Goal: Information Seeking & Learning: Learn about a topic

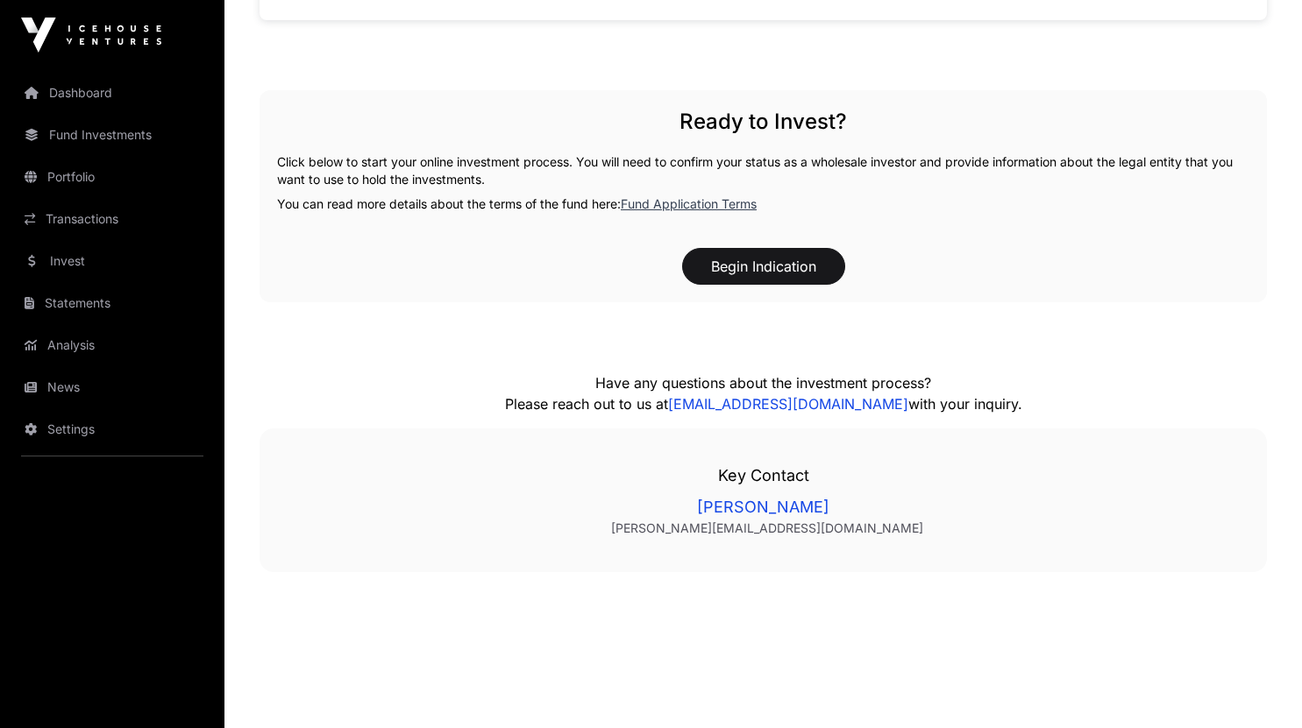
scroll to position [1761, 0]
click at [84, 129] on link "Fund Investments" at bounding box center [112, 135] width 196 height 39
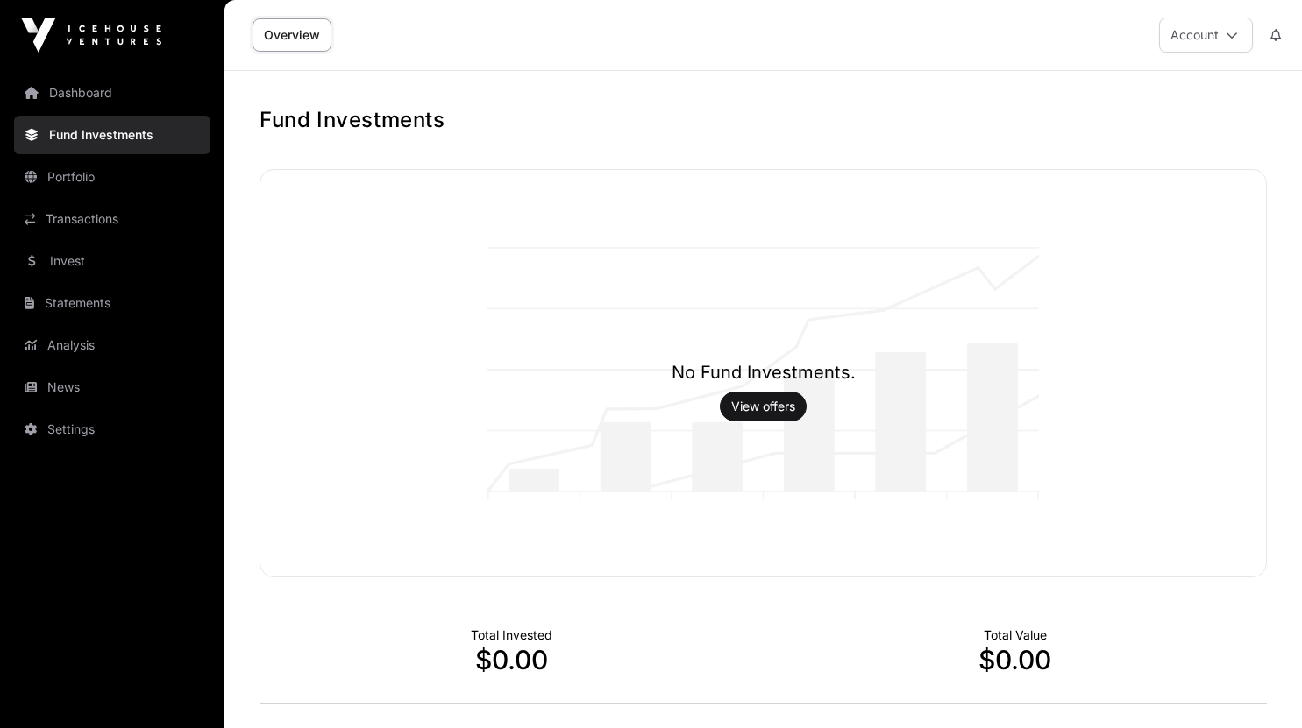
click at [67, 181] on link "Portfolio" at bounding box center [112, 177] width 196 height 39
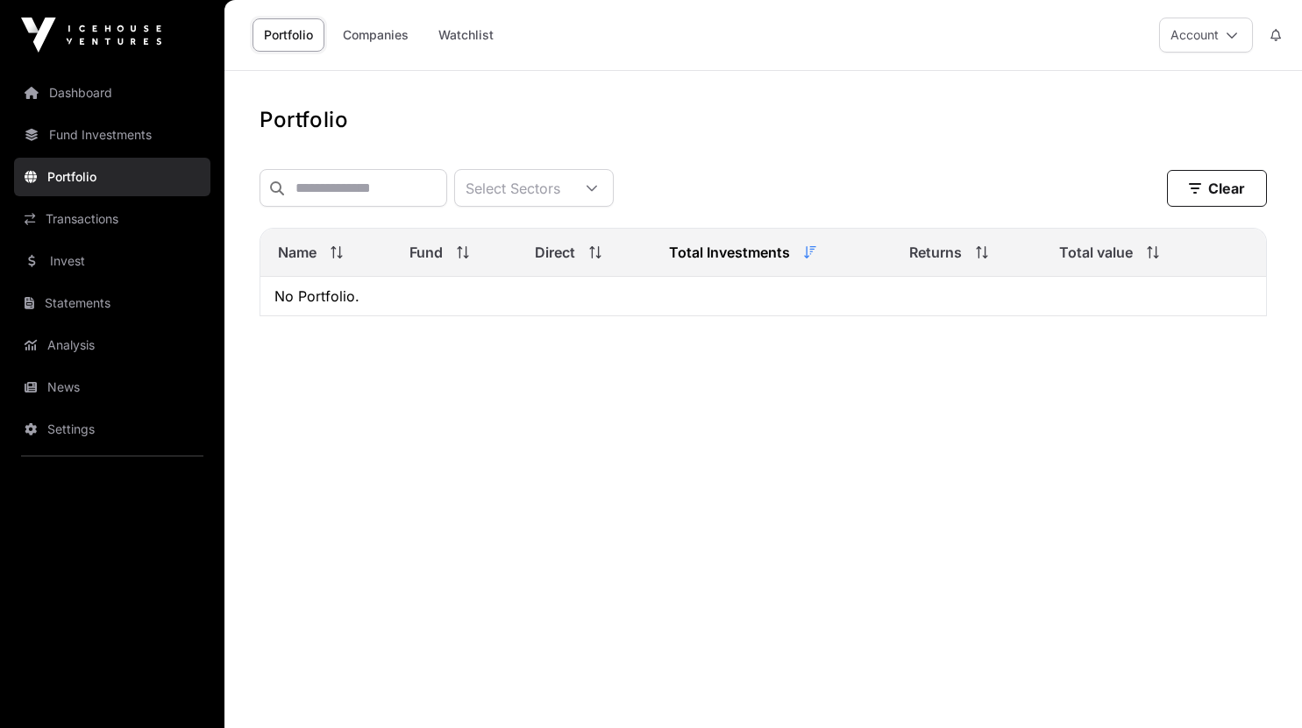
click at [82, 89] on link "Dashboard" at bounding box center [112, 93] width 196 height 39
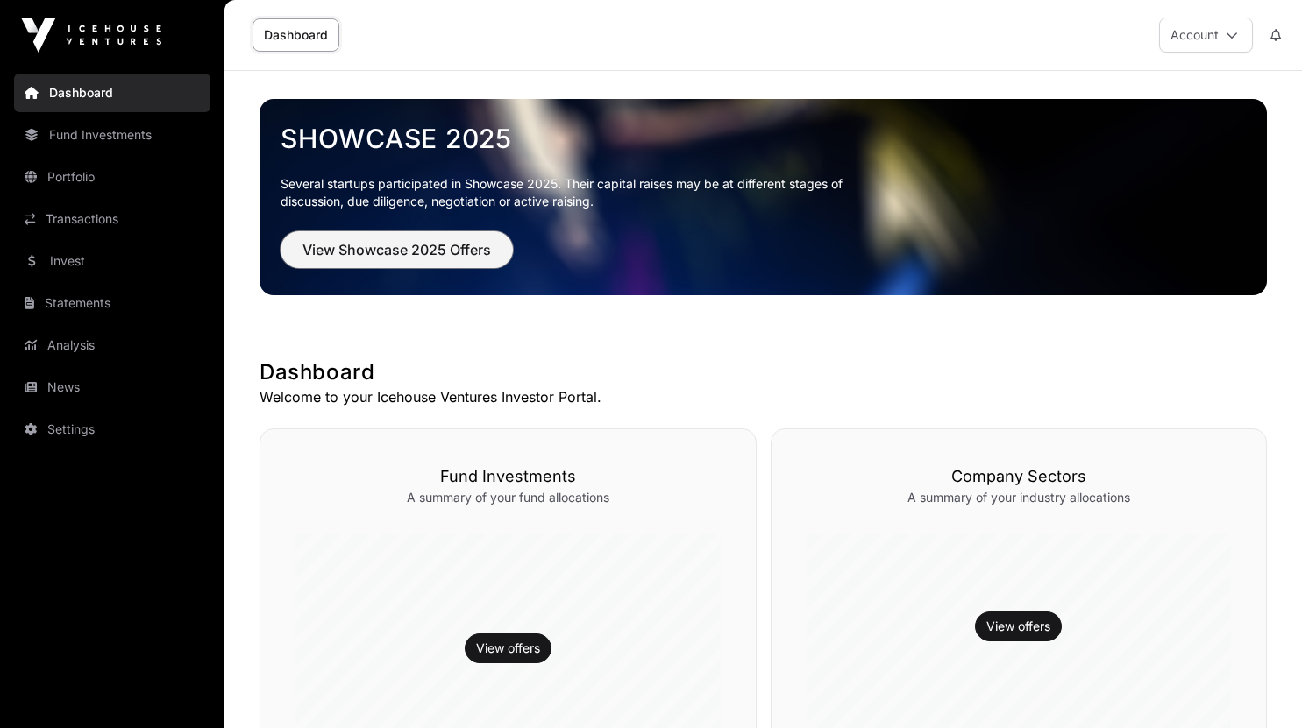
click at [423, 241] on span "View Showcase 2025 Offers" at bounding box center [396, 249] width 188 height 21
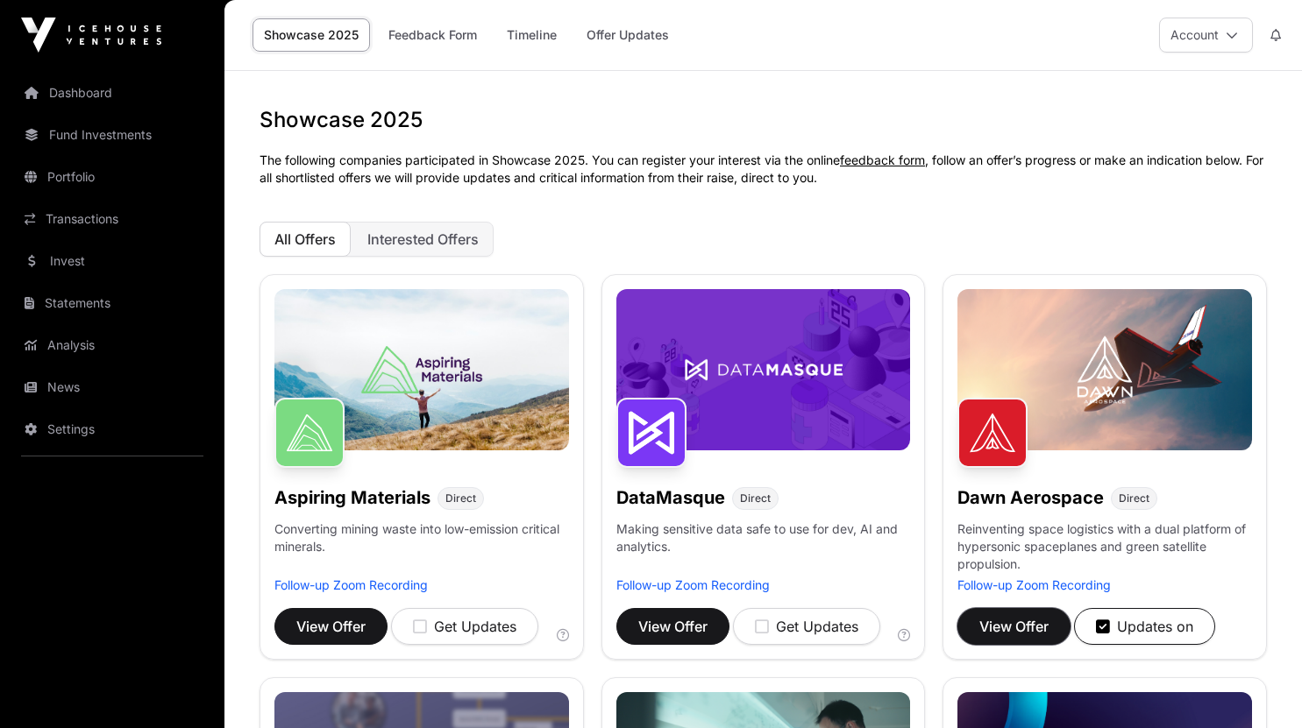
click at [1027, 632] on span "View Offer" at bounding box center [1013, 626] width 69 height 21
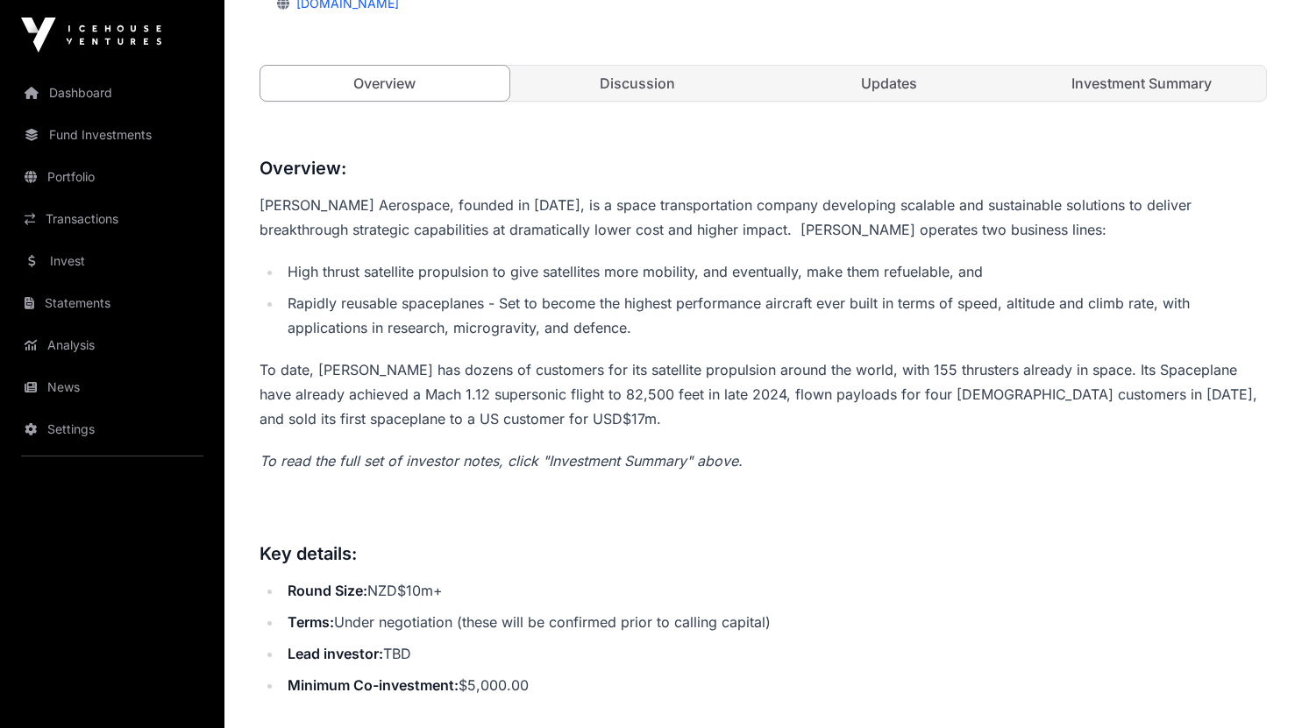
scroll to position [612, 0]
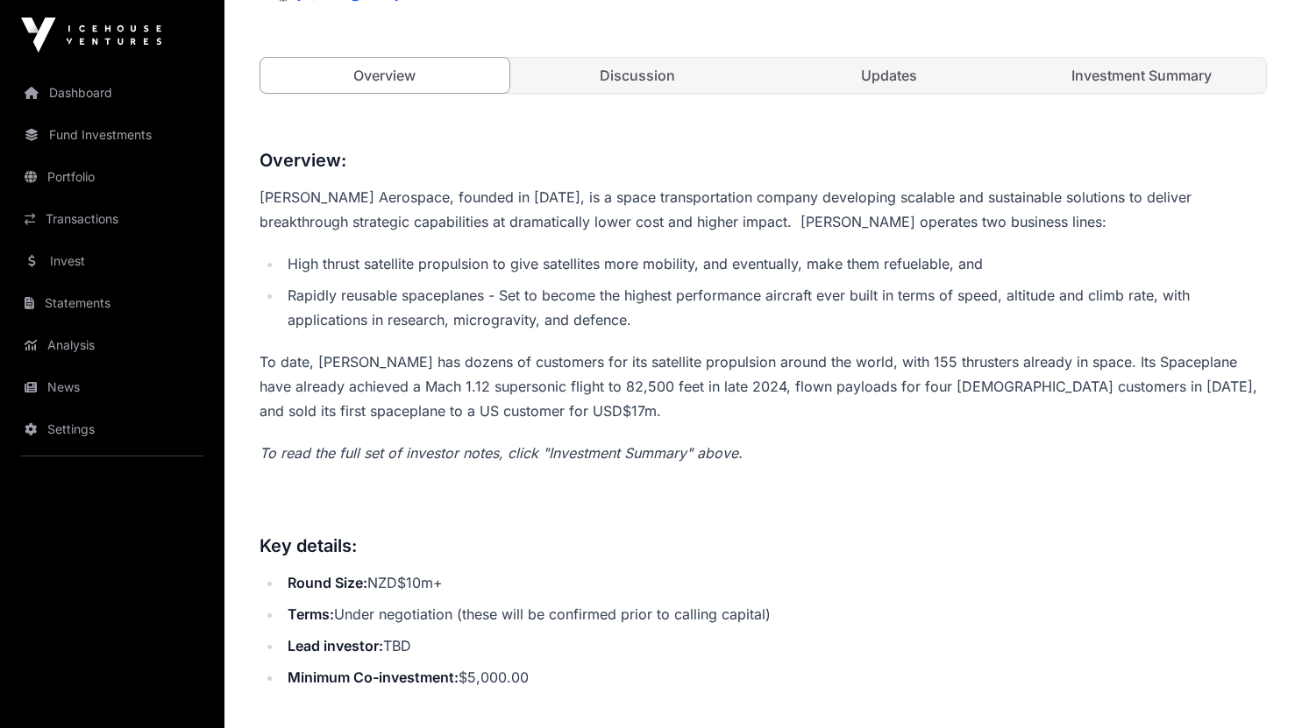
click at [1105, 579] on li "Round Size: NZD$10m+" at bounding box center [774, 583] width 984 height 25
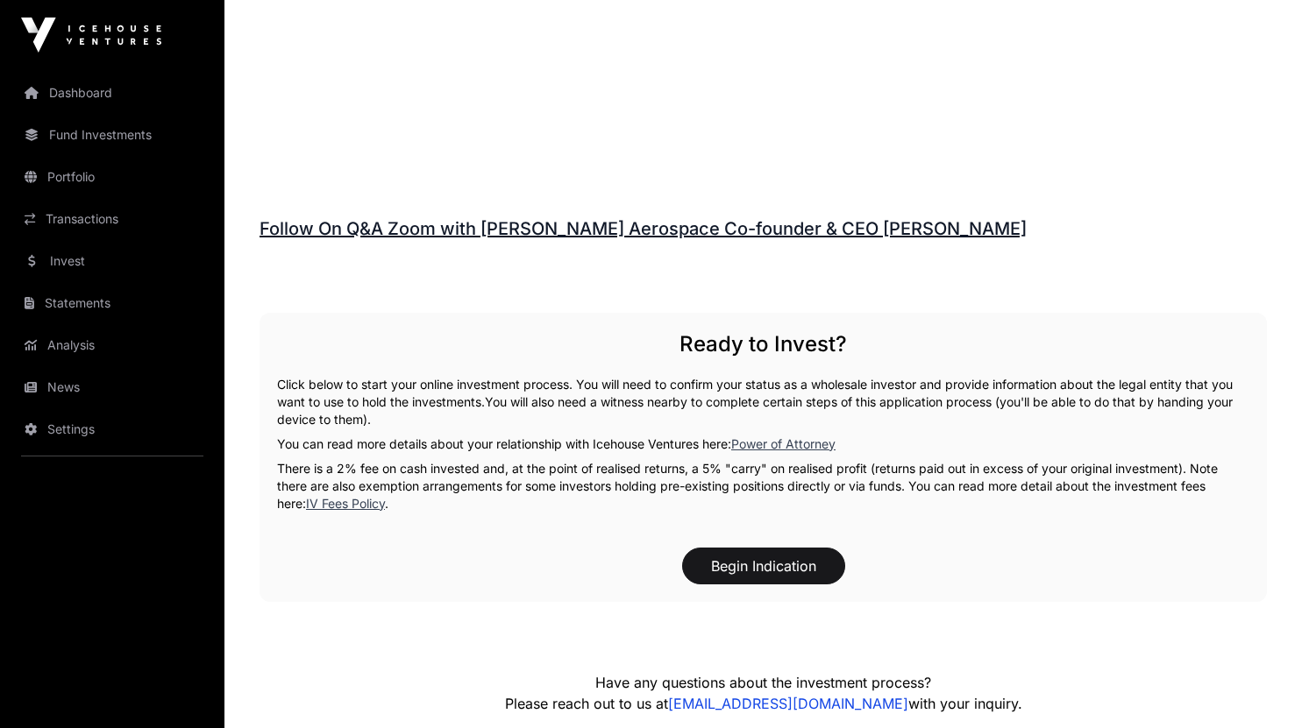
scroll to position [2503, 0]
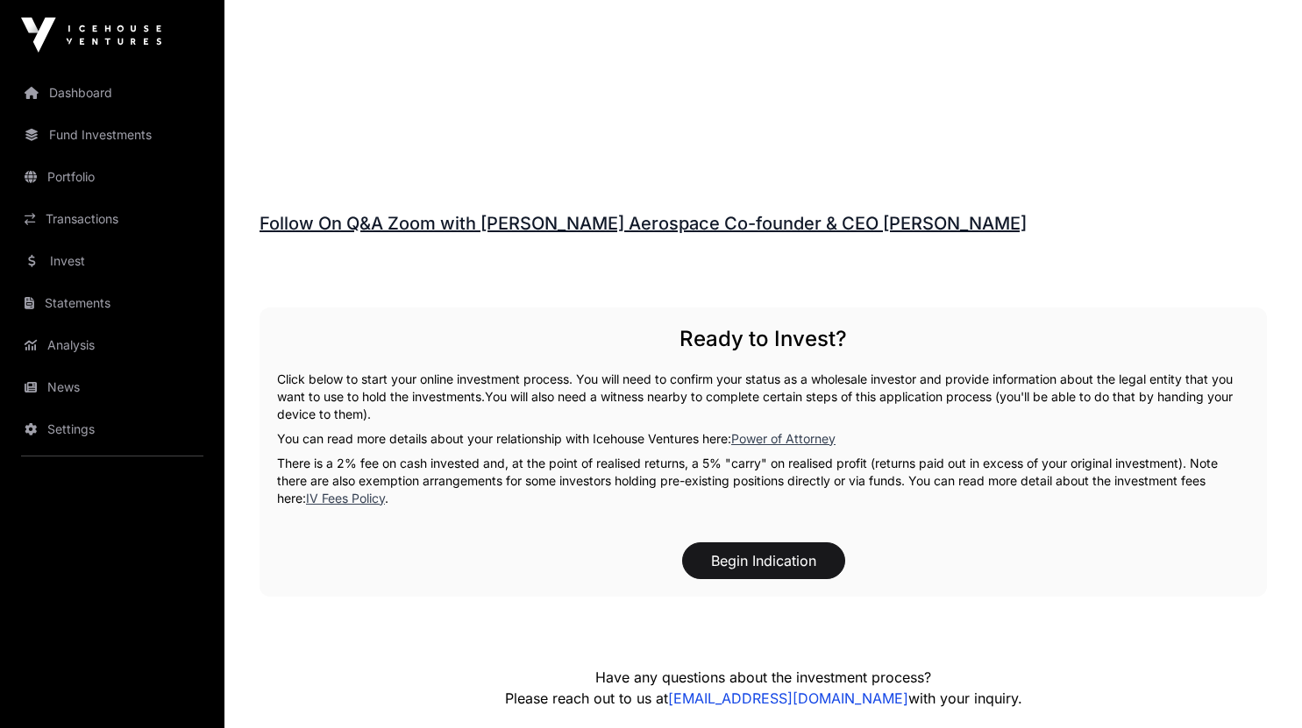
click at [851, 223] on link "Follow On Q&A Zoom with [PERSON_NAME] Aerospace Co-founder & CEO [PERSON_NAME]" at bounding box center [642, 223] width 767 height 21
